Goal: Navigation & Orientation: Find specific page/section

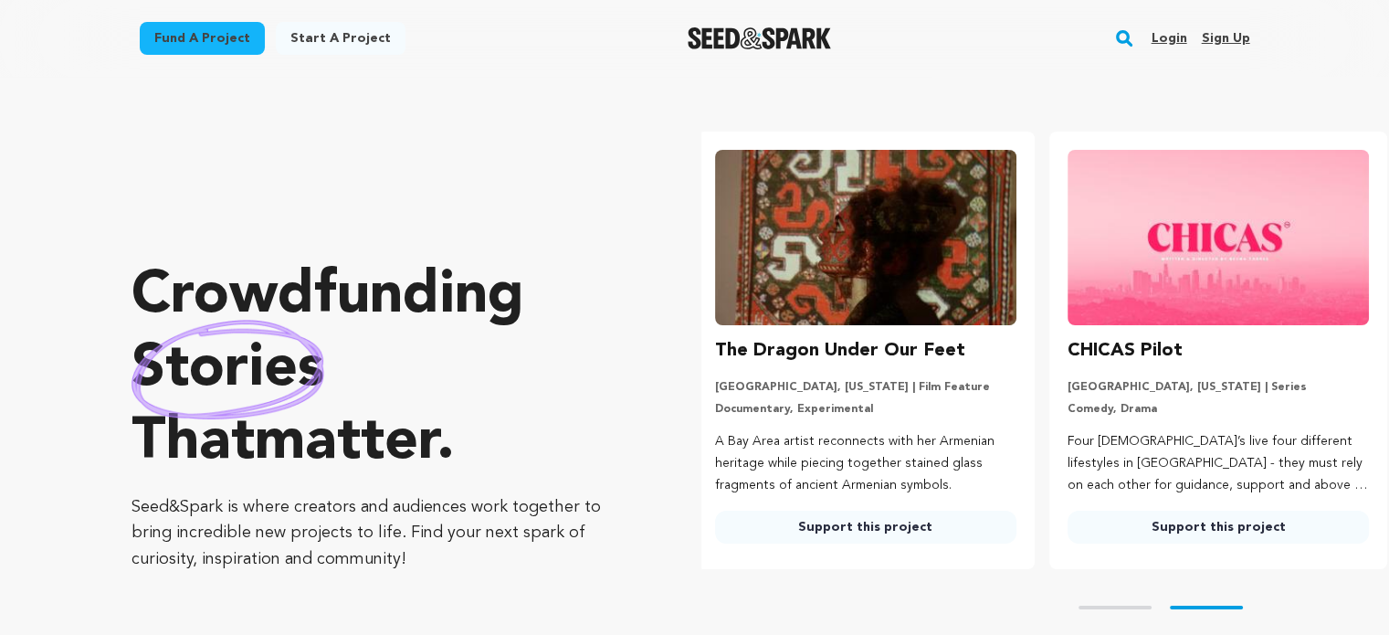
scroll to position [0, 366]
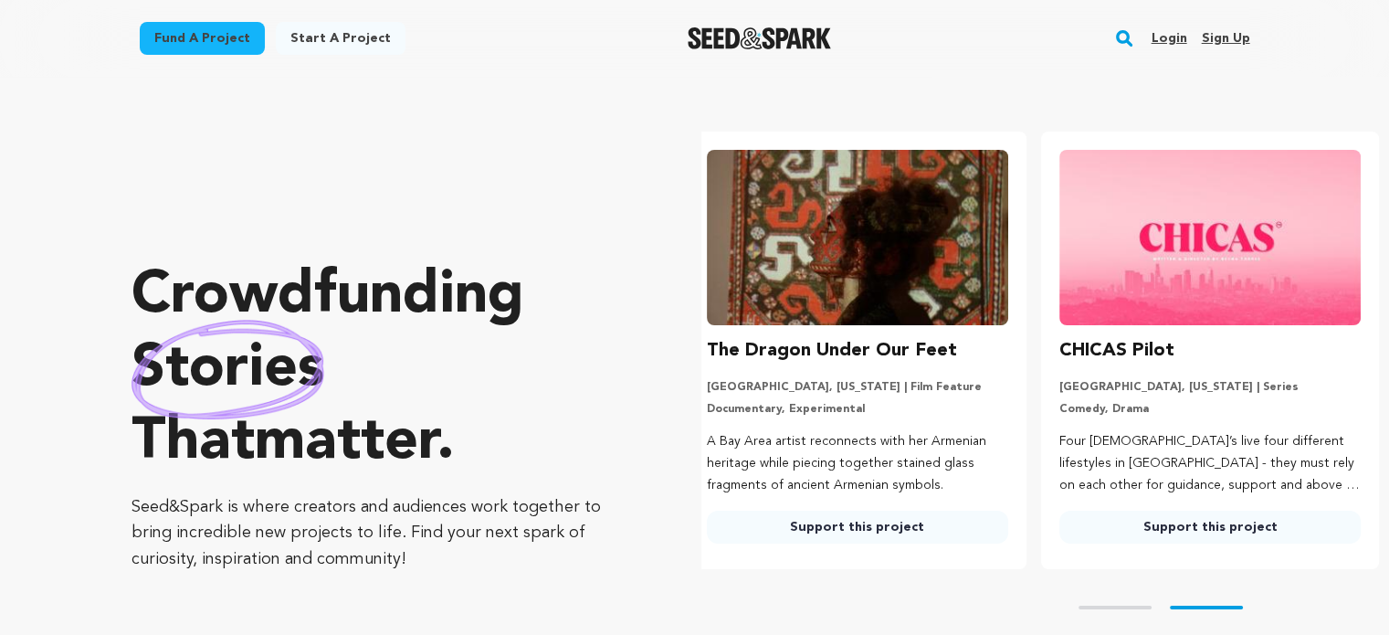
click at [1172, 39] on link "Login" at bounding box center [1169, 38] width 36 height 29
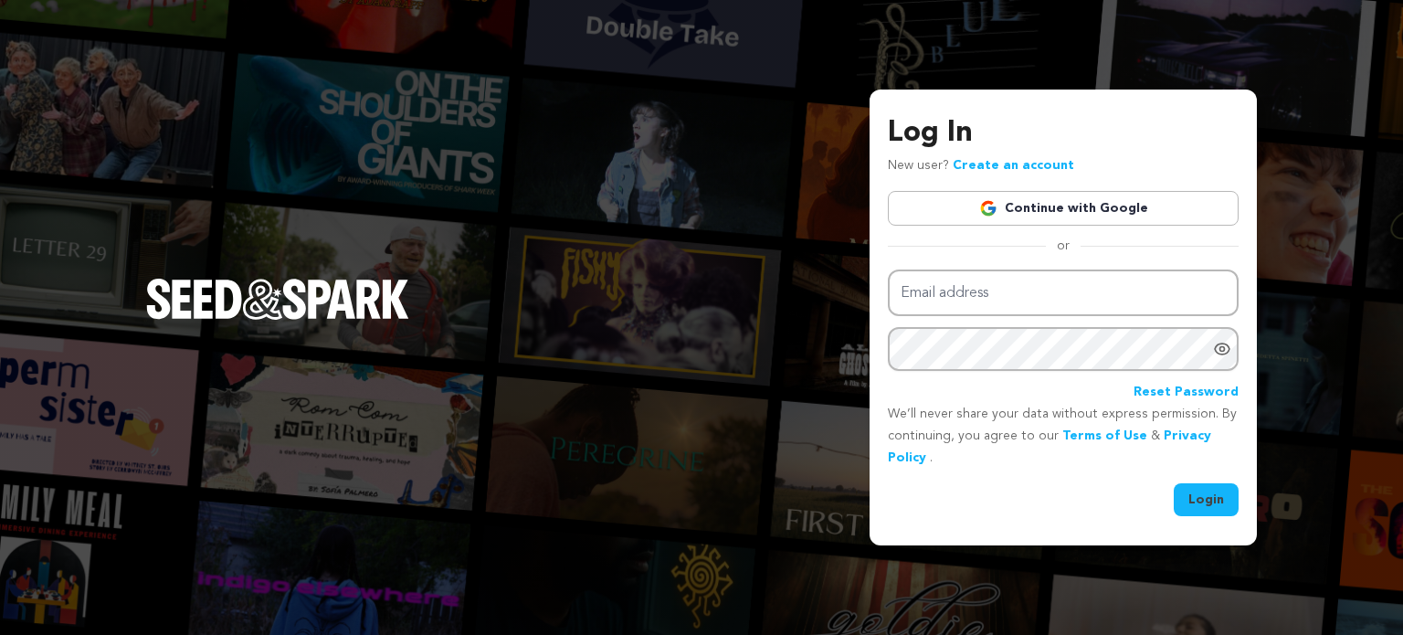
click at [1002, 204] on link "Continue with Google" at bounding box center [1063, 208] width 351 height 35
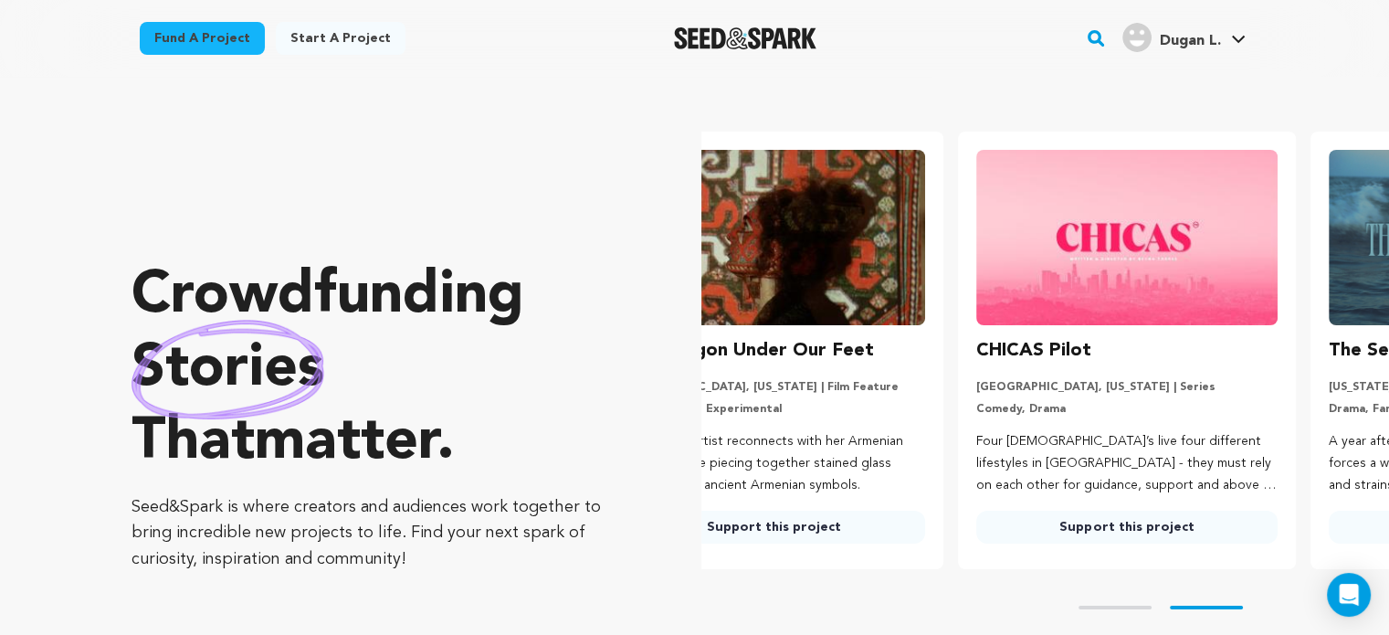
click at [1184, 39] on span "Dugan L." at bounding box center [1189, 41] width 61 height 15
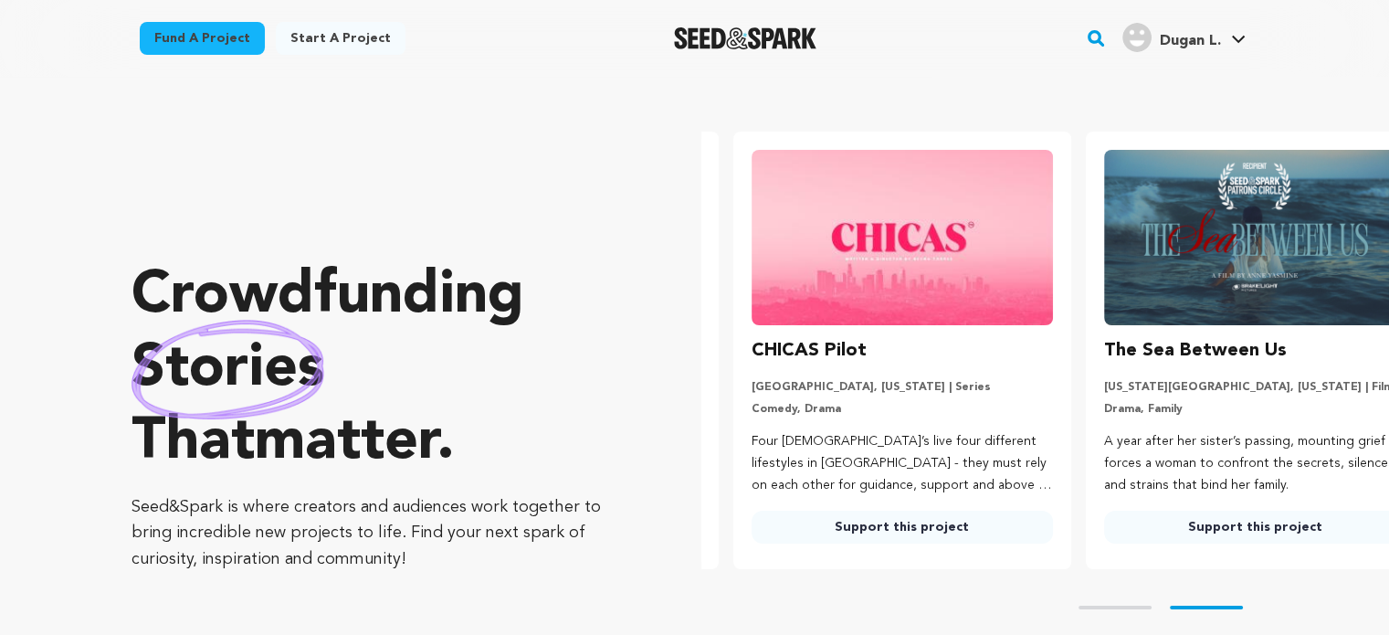
scroll to position [0, 366]
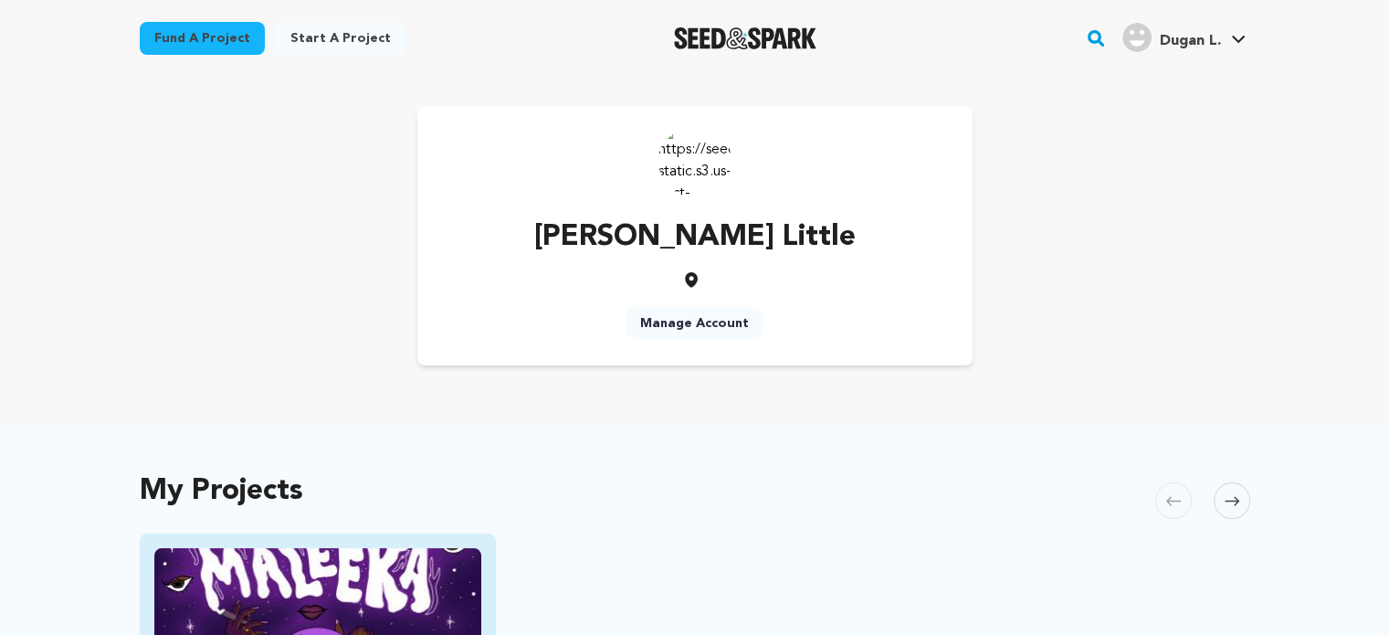
click at [398, 573] on img "Fund Maleeka" at bounding box center [318, 640] width 328 height 184
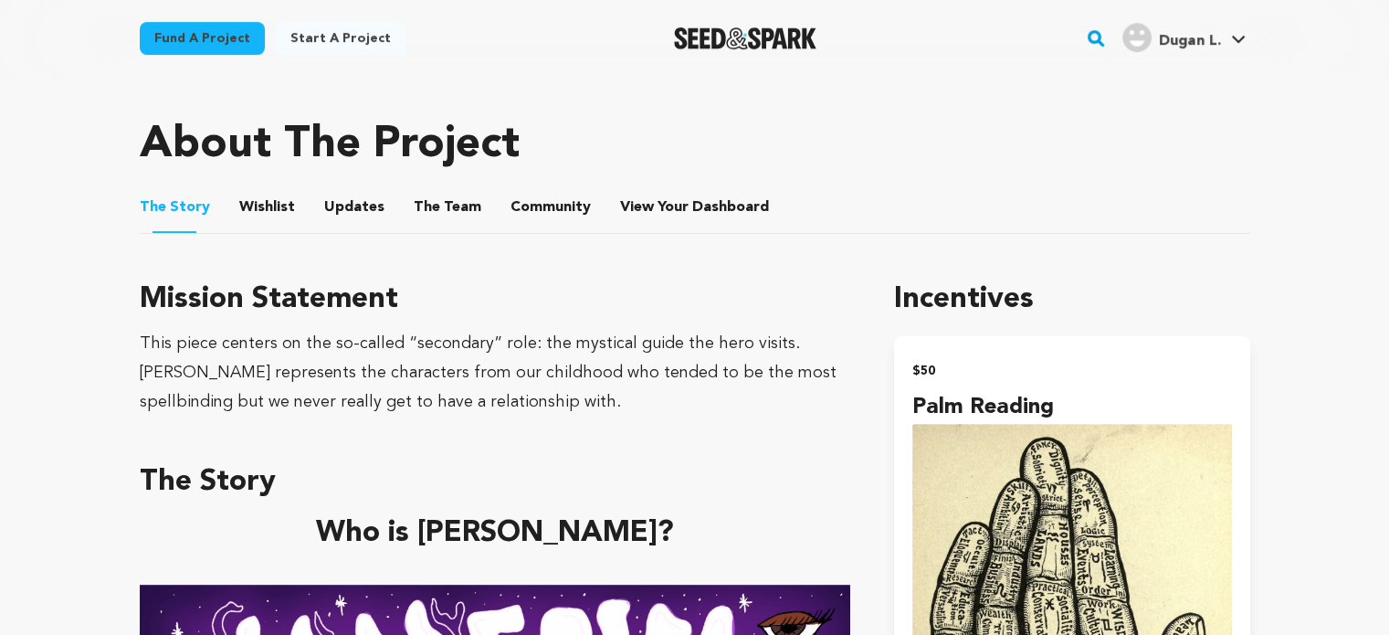
scroll to position [712, 0]
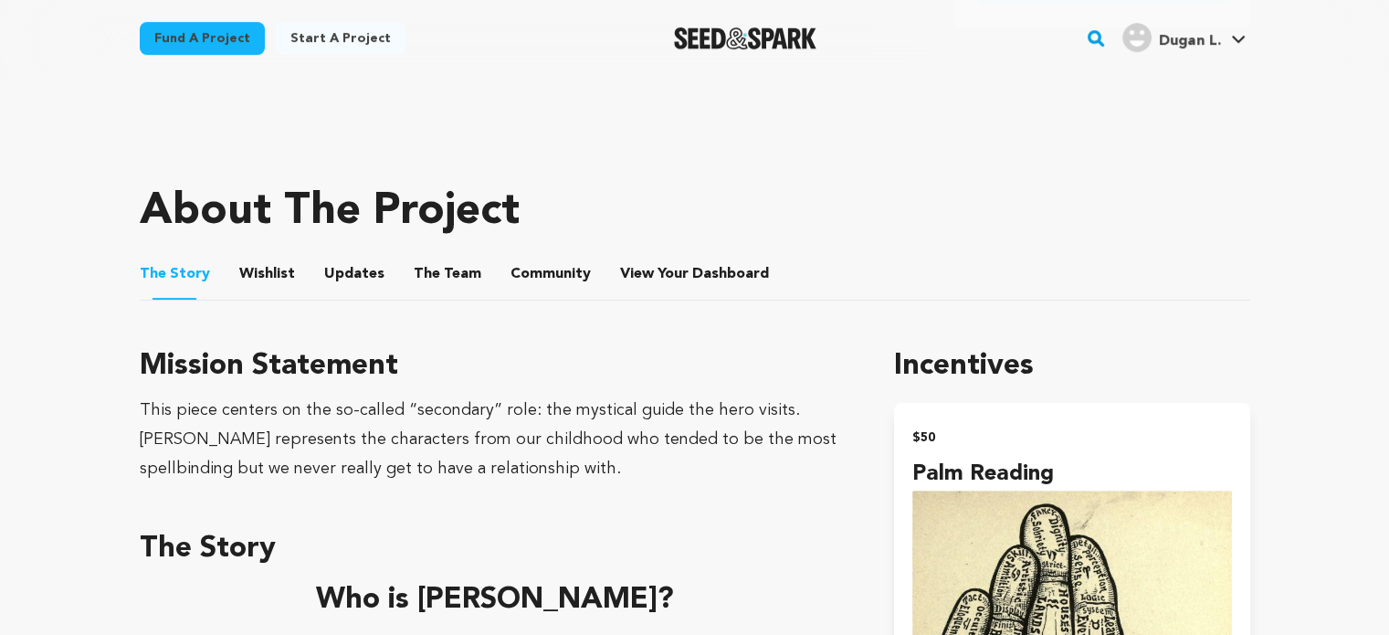
click at [248, 266] on button "Wishlist" at bounding box center [267, 278] width 44 height 44
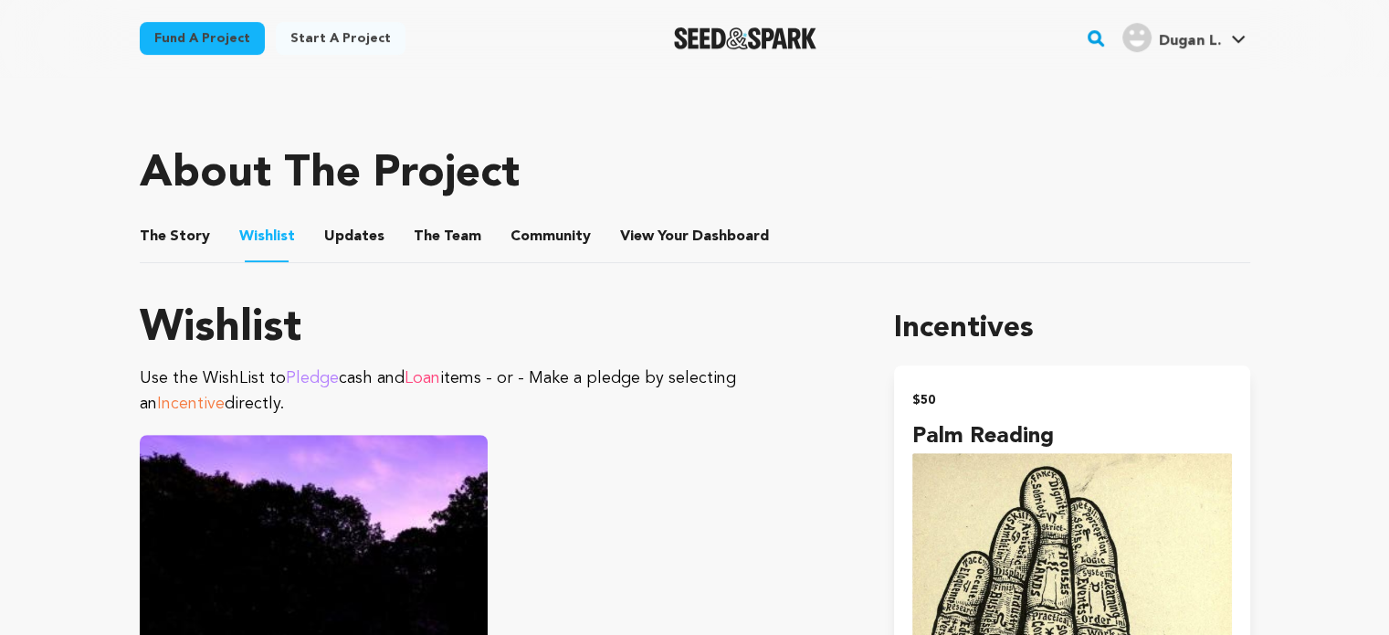
scroll to position [748, 0]
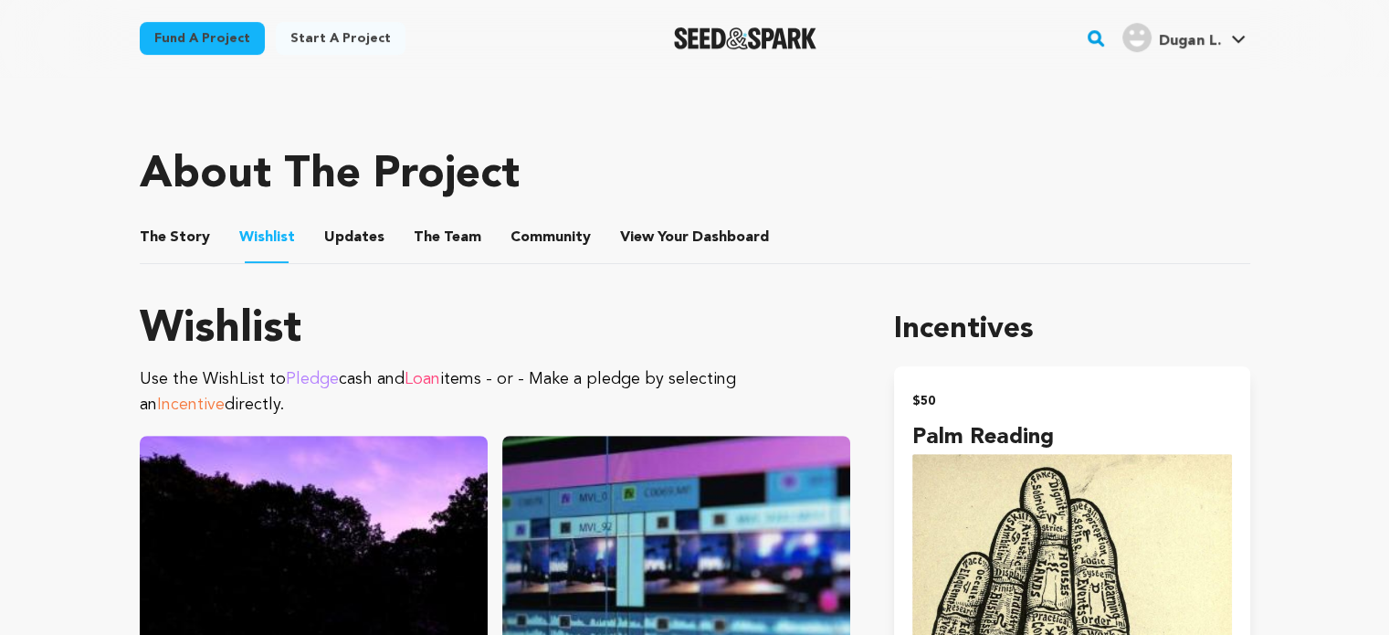
click at [426, 222] on button "The Team" at bounding box center [448, 241] width 44 height 44
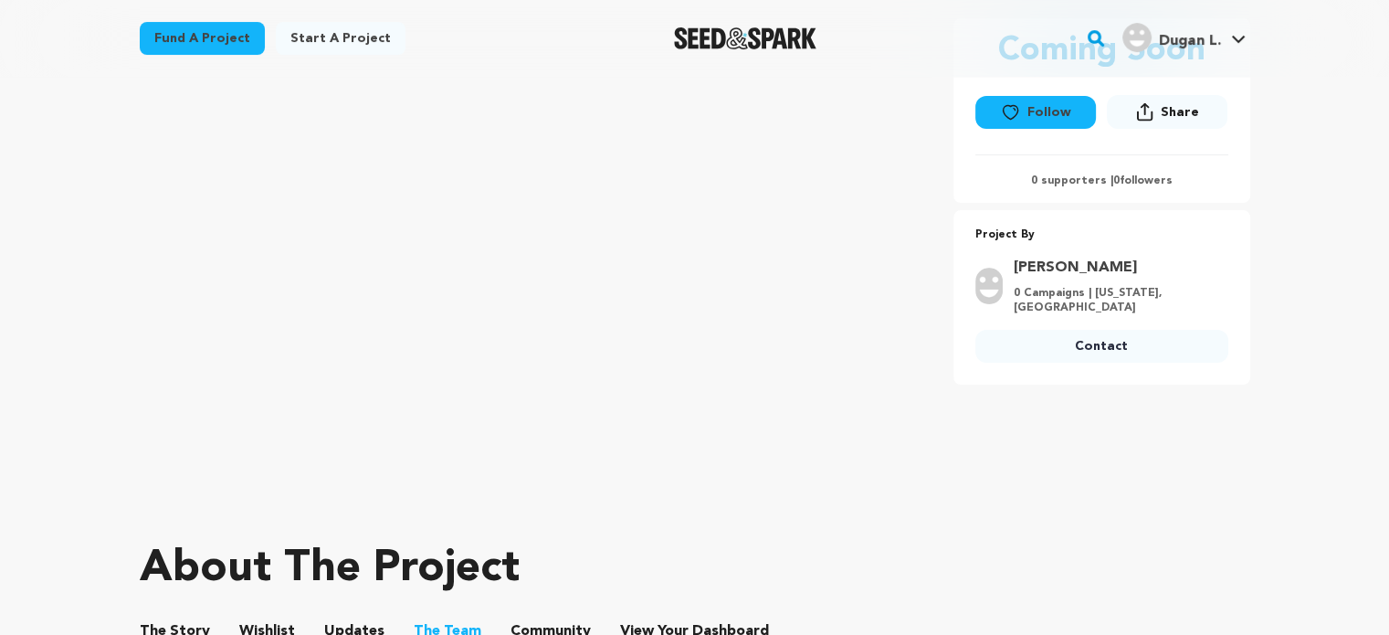
scroll to position [364, 0]
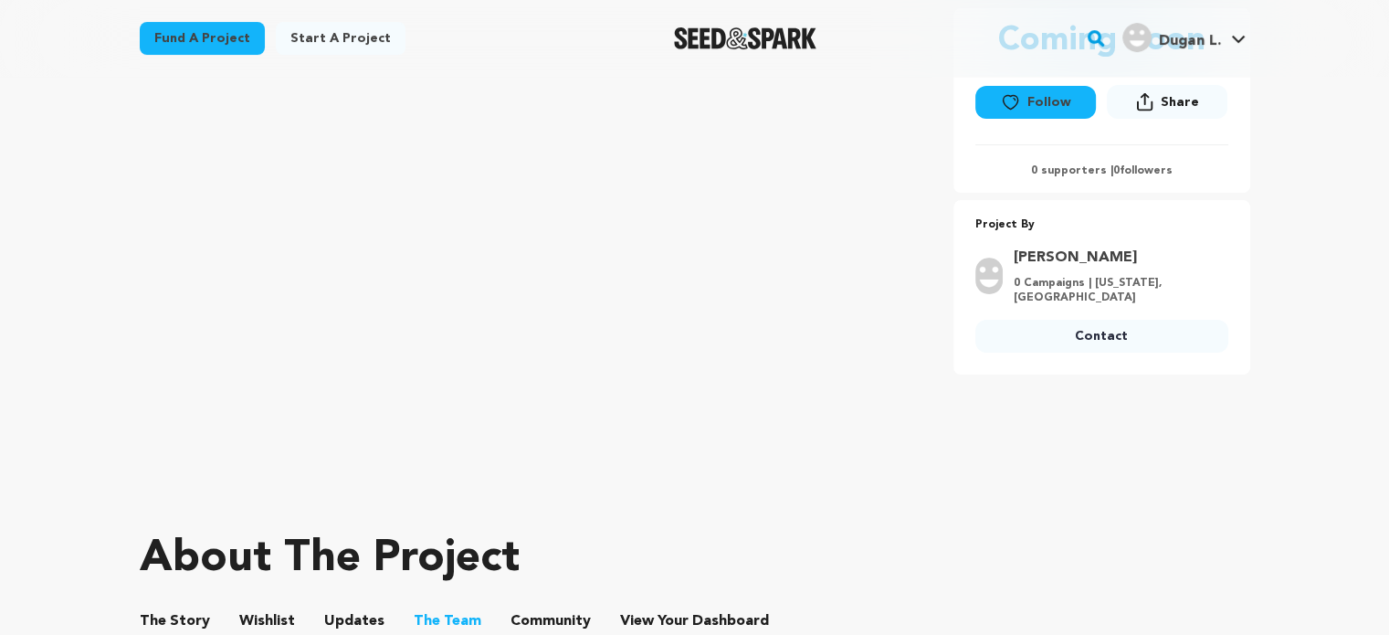
click at [194, 603] on button "The Story" at bounding box center [175, 625] width 44 height 44
